Goal: Understand process/instructions: Learn how to perform a task or action

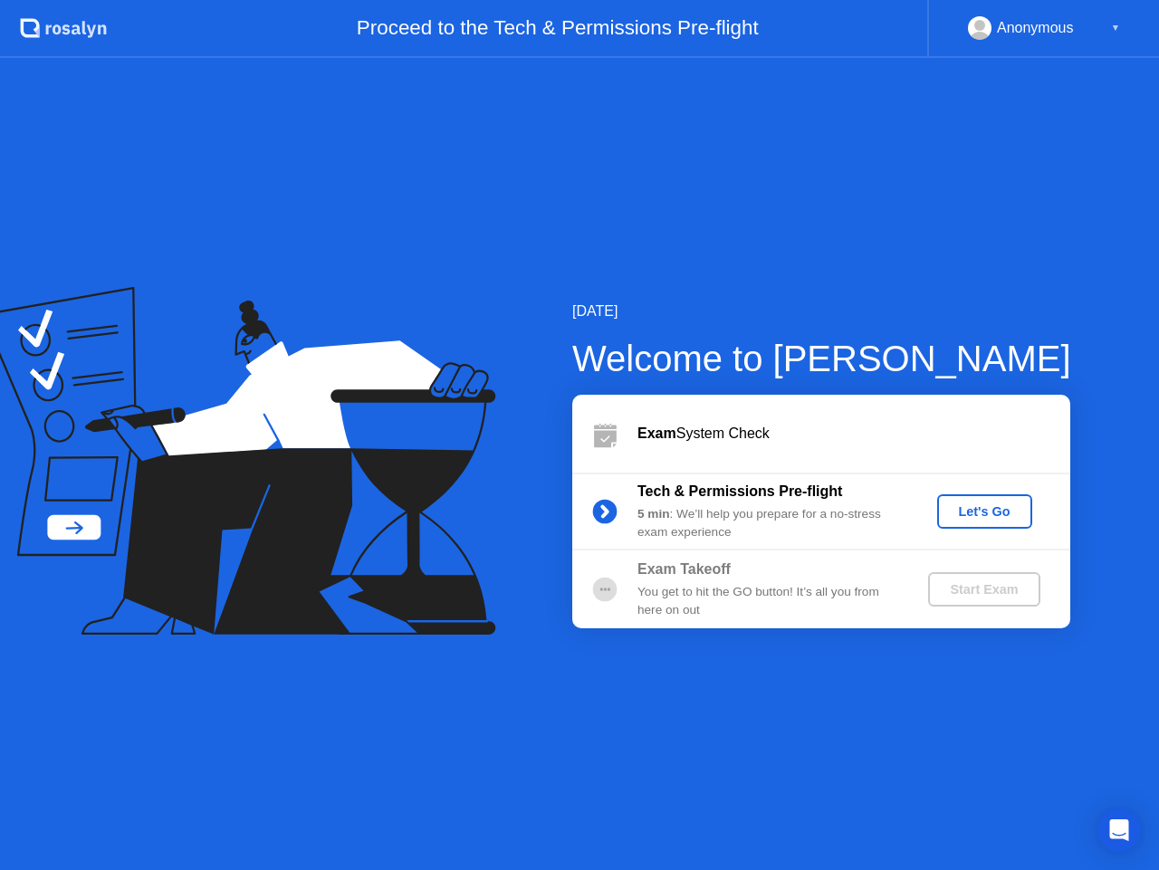
click at [969, 510] on div "Let's Go" at bounding box center [984, 511] width 81 height 14
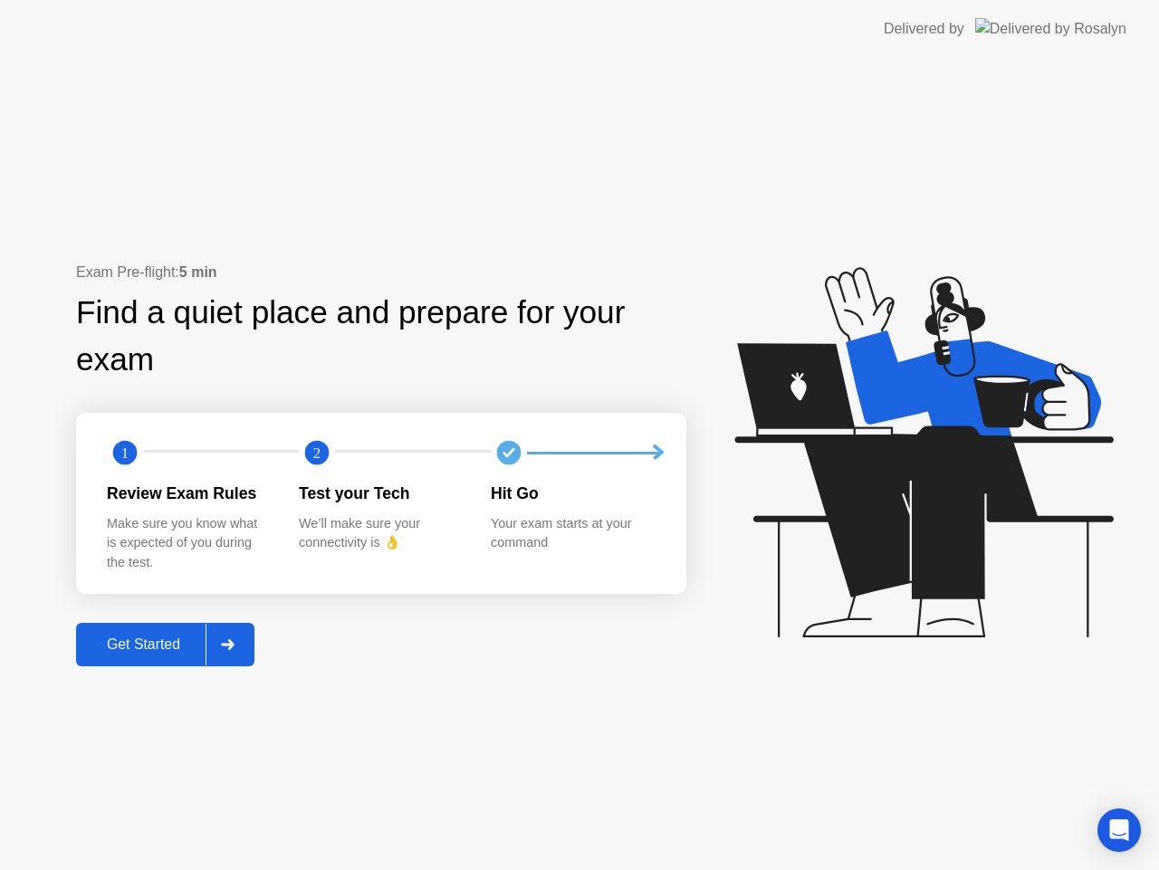
click at [167, 639] on div "Get Started" at bounding box center [143, 644] width 124 height 16
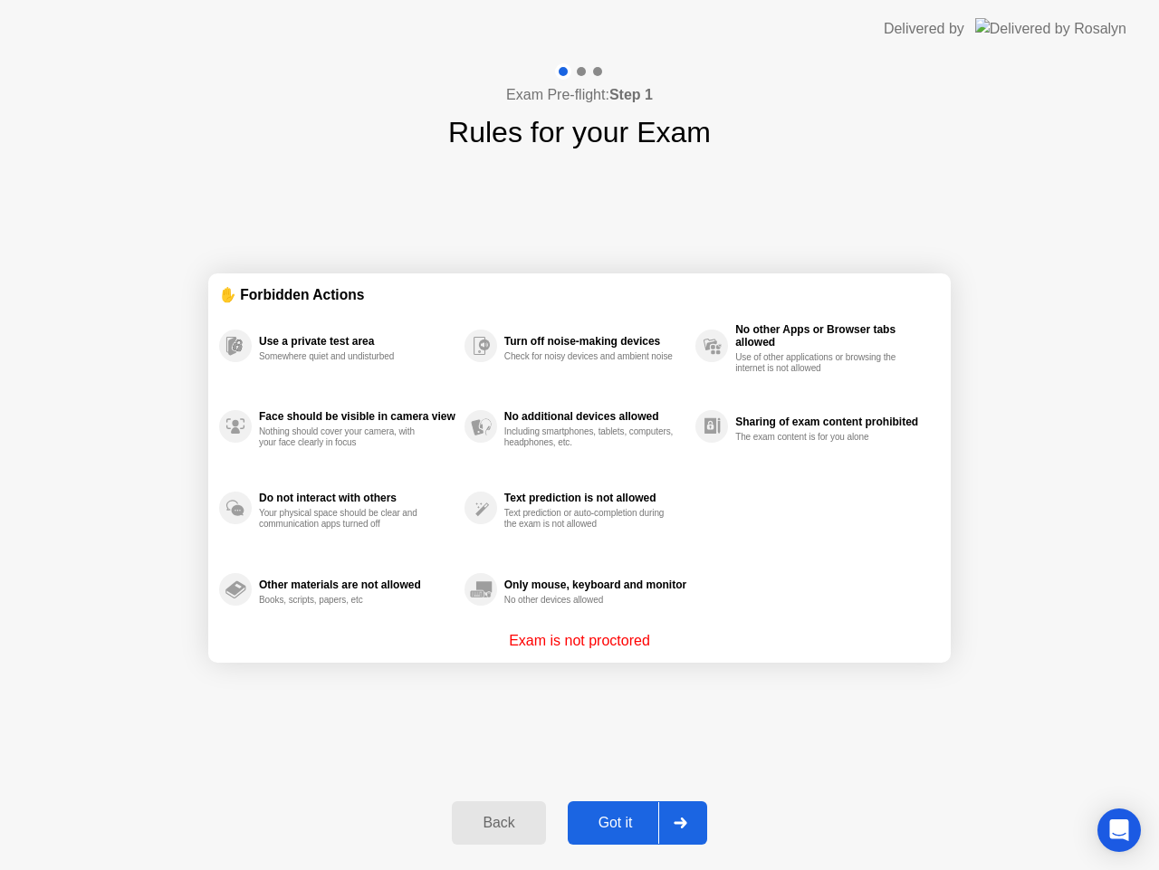
click at [614, 815] on div "Got it" at bounding box center [615, 823] width 85 height 16
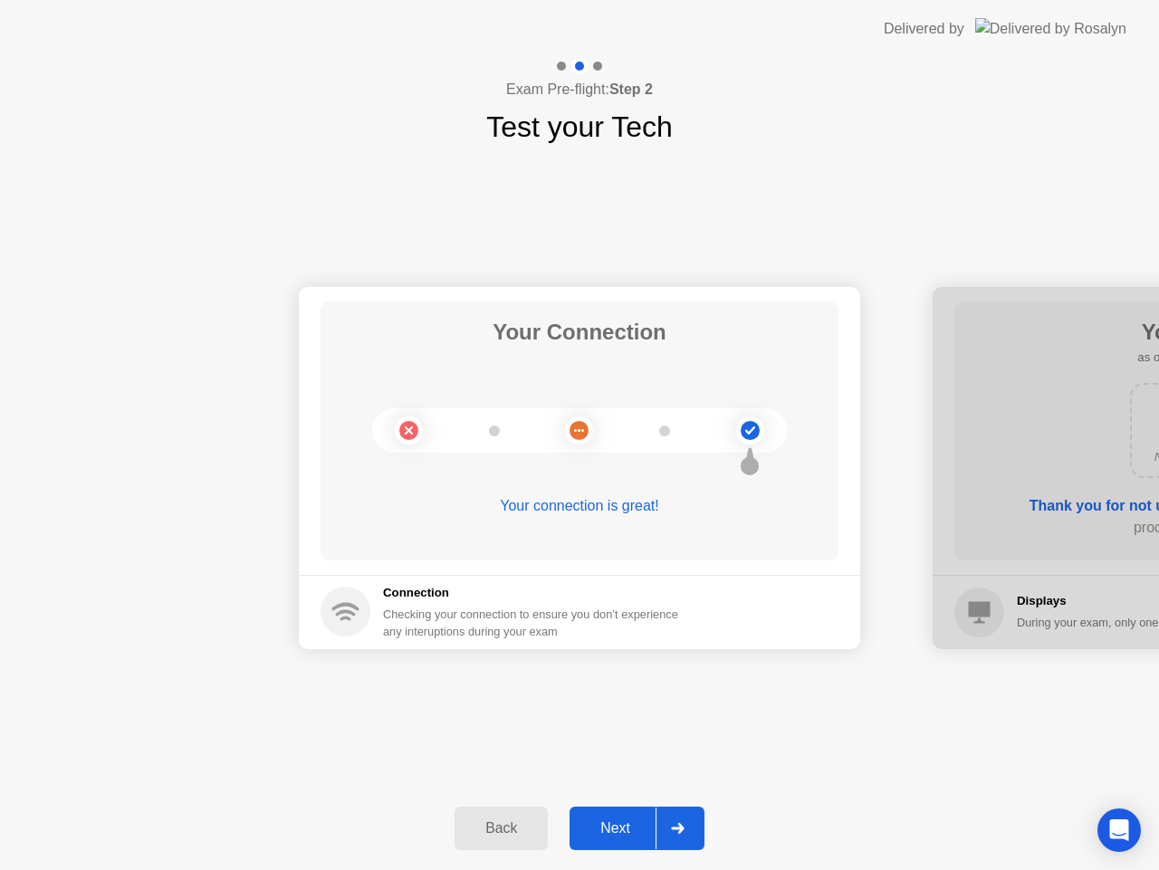
click at [614, 813] on button "Next" at bounding box center [636, 828] width 135 height 43
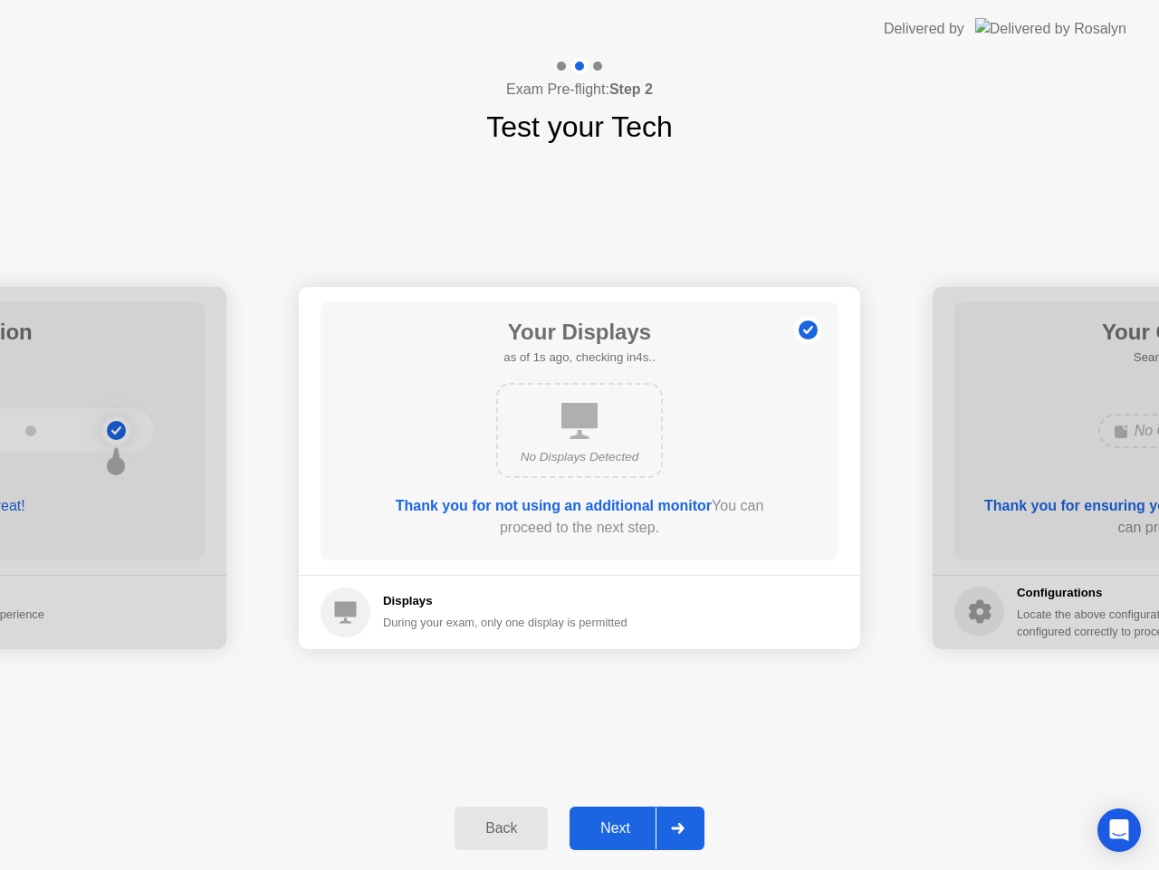
click at [615, 820] on div "Next" at bounding box center [615, 828] width 81 height 16
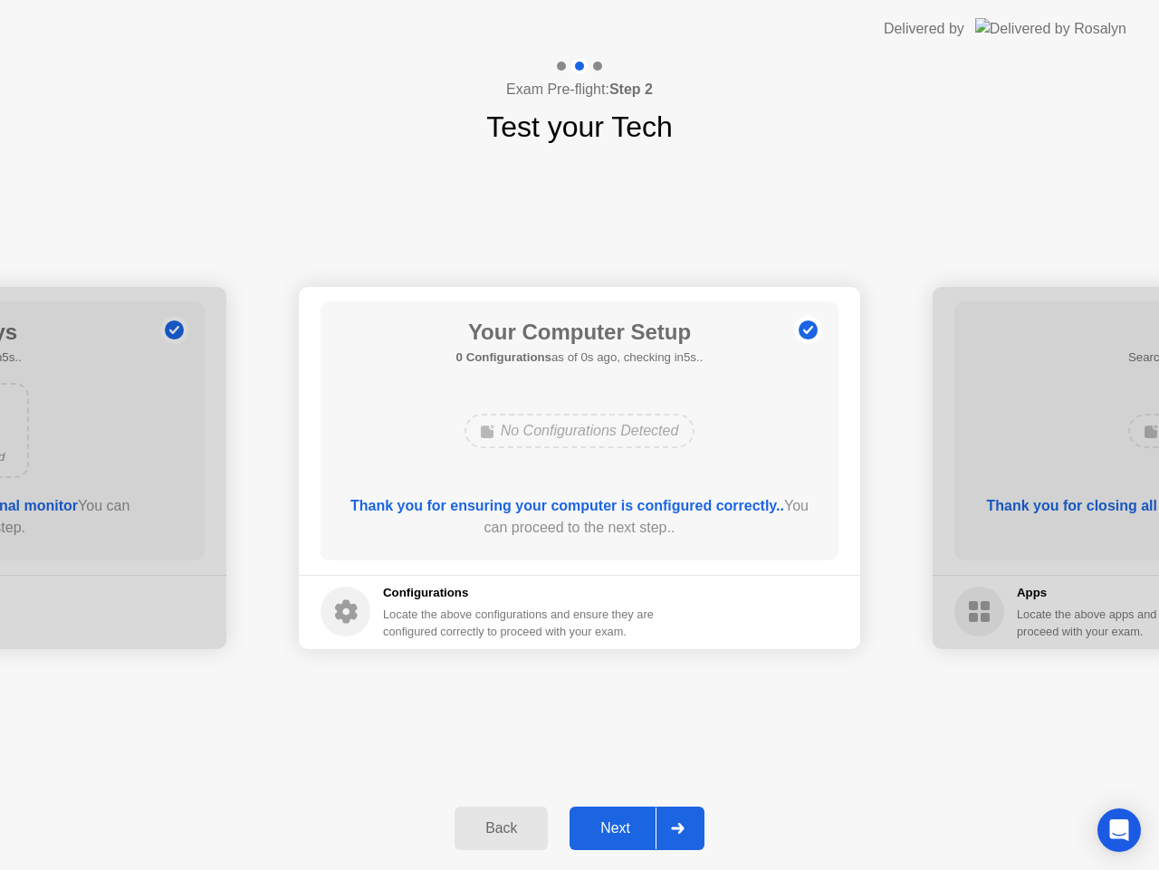
click at [615, 820] on div "Next" at bounding box center [615, 828] width 81 height 16
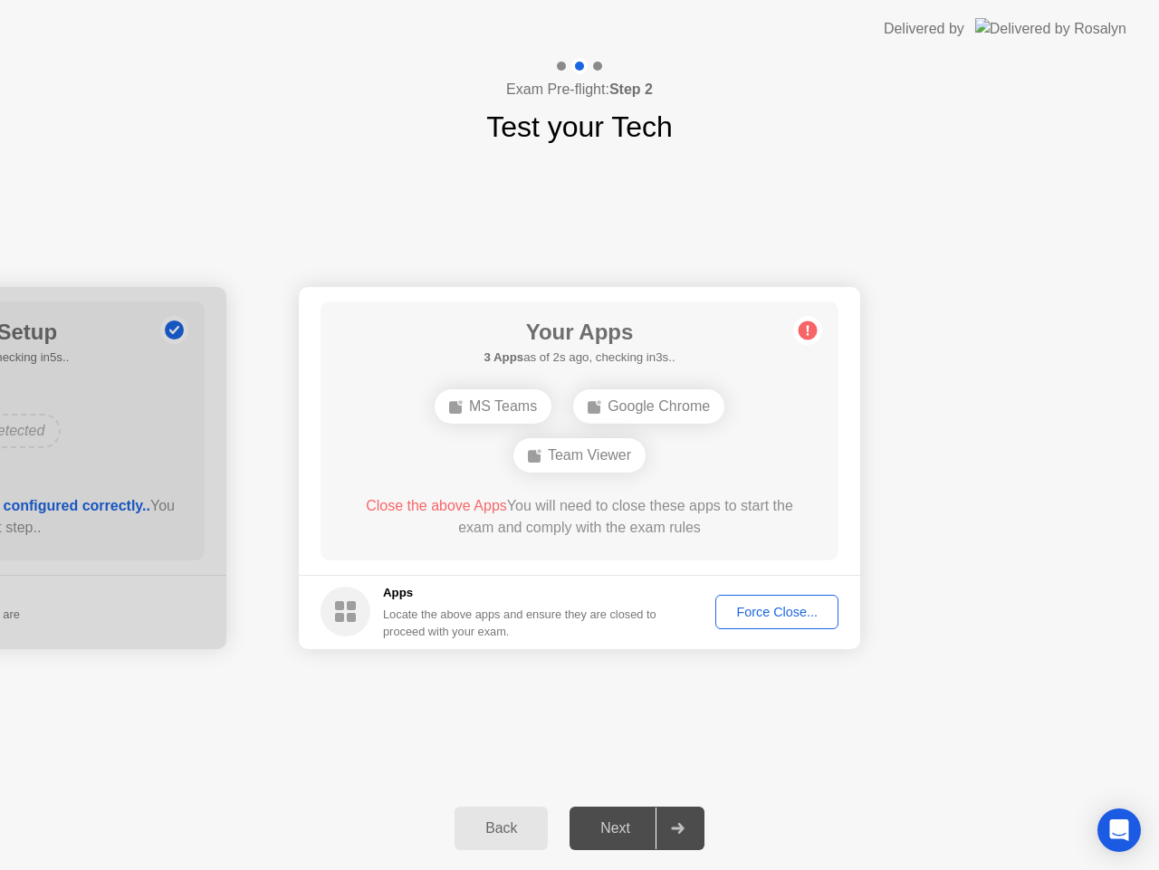
click at [759, 611] on div "Force Close..." at bounding box center [776, 612] width 110 height 14
click at [782, 607] on div "Force Close..." at bounding box center [776, 612] width 110 height 14
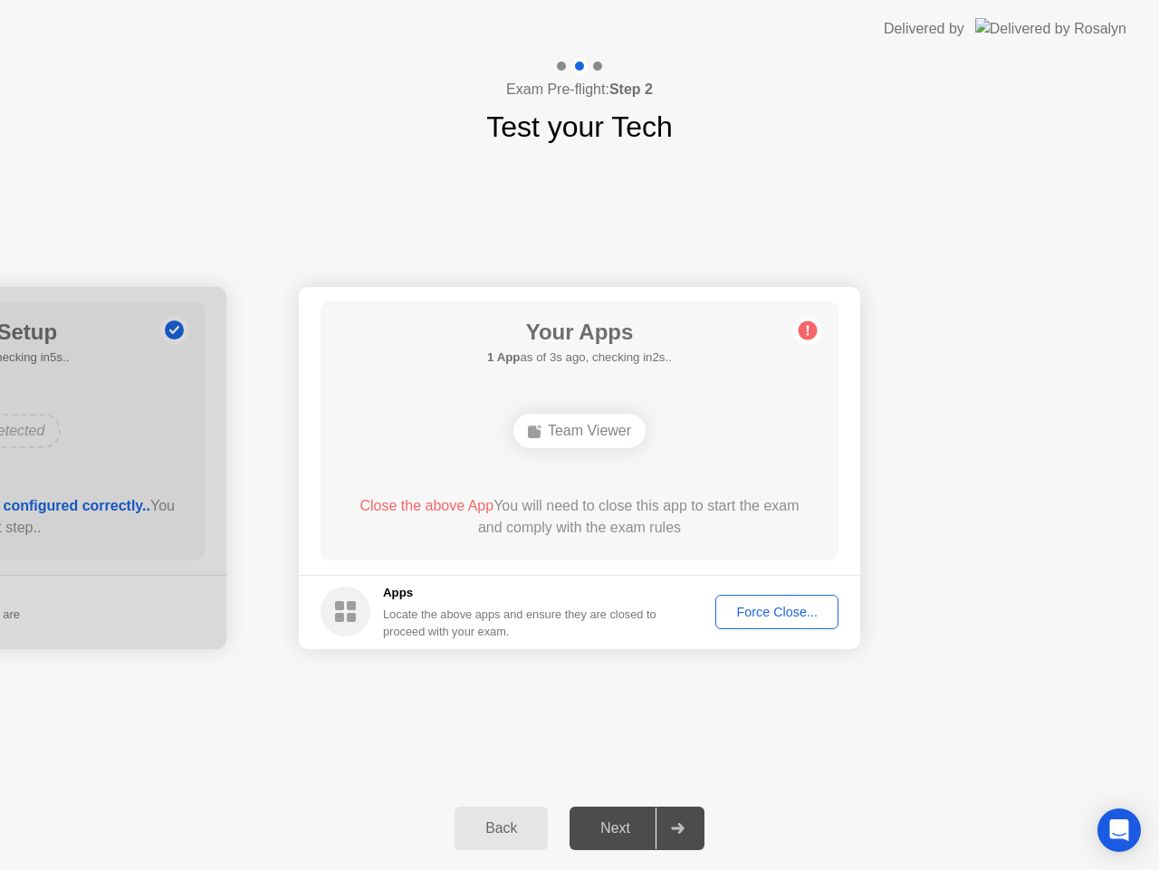
click at [749, 608] on div "Force Close..." at bounding box center [776, 612] width 110 height 14
